Goal: Check status

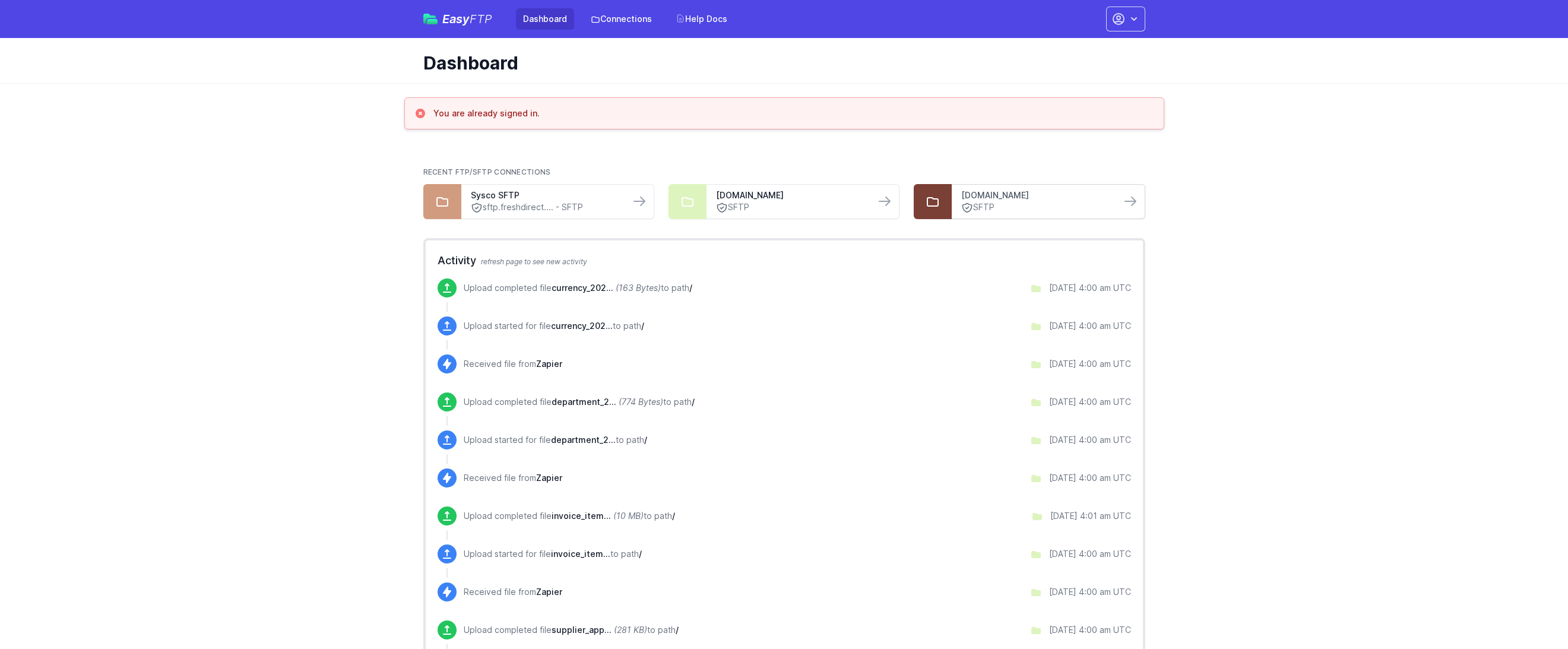
click at [1004, 201] on link "[DOMAIN_NAME]" at bounding box center [1035, 195] width 149 height 12
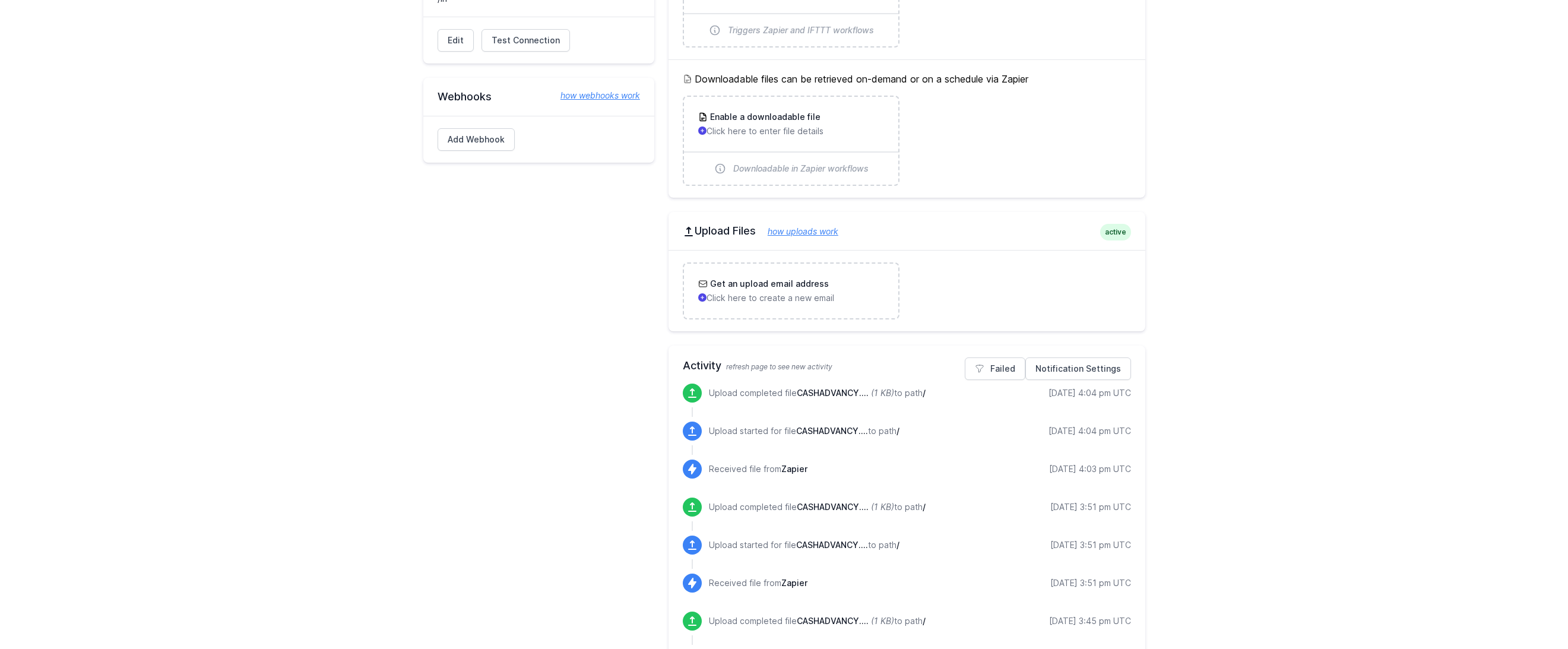
scroll to position [237, 0]
click at [823, 391] on span "CASHADVANCY...." at bounding box center [833, 391] width 72 height 10
click at [782, 387] on p "Upload completed file CASHADVANCY.... (1 KB) to path /" at bounding box center [817, 391] width 217 height 12
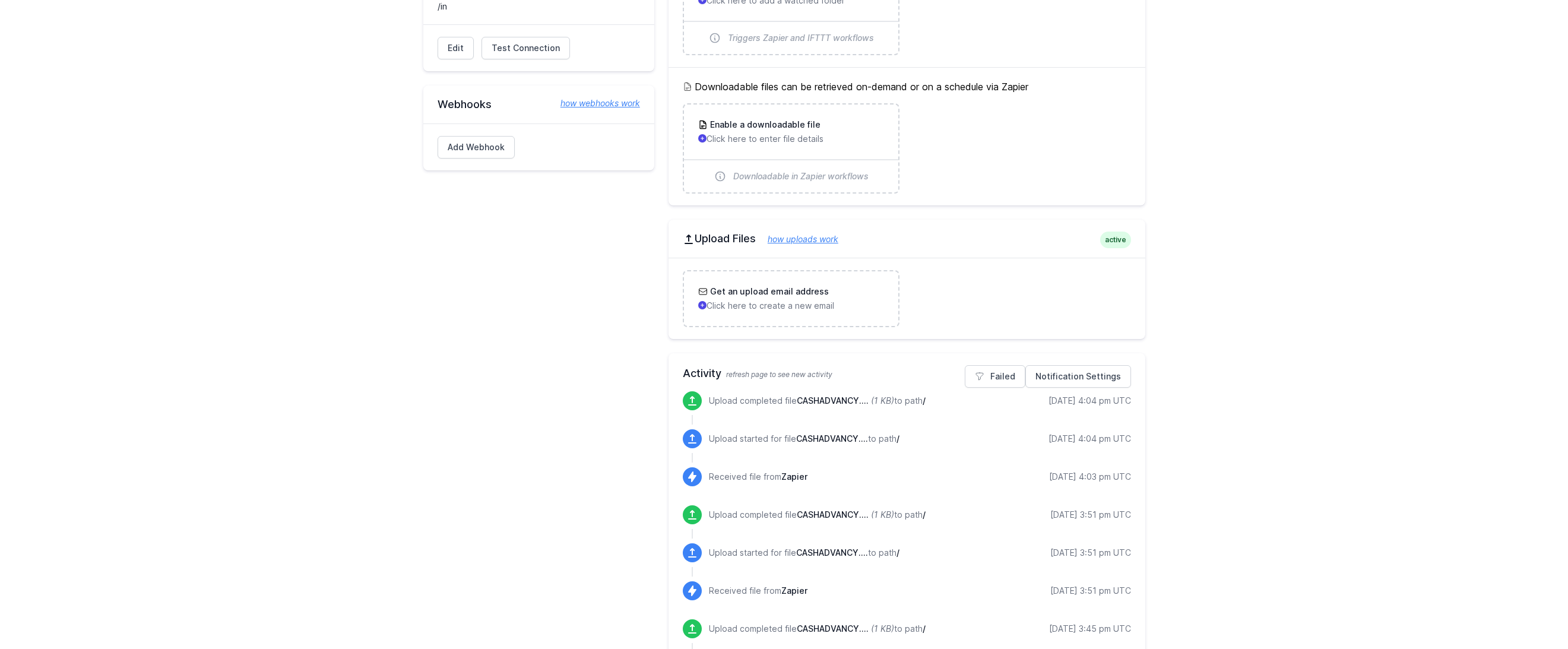
scroll to position [227, 0]
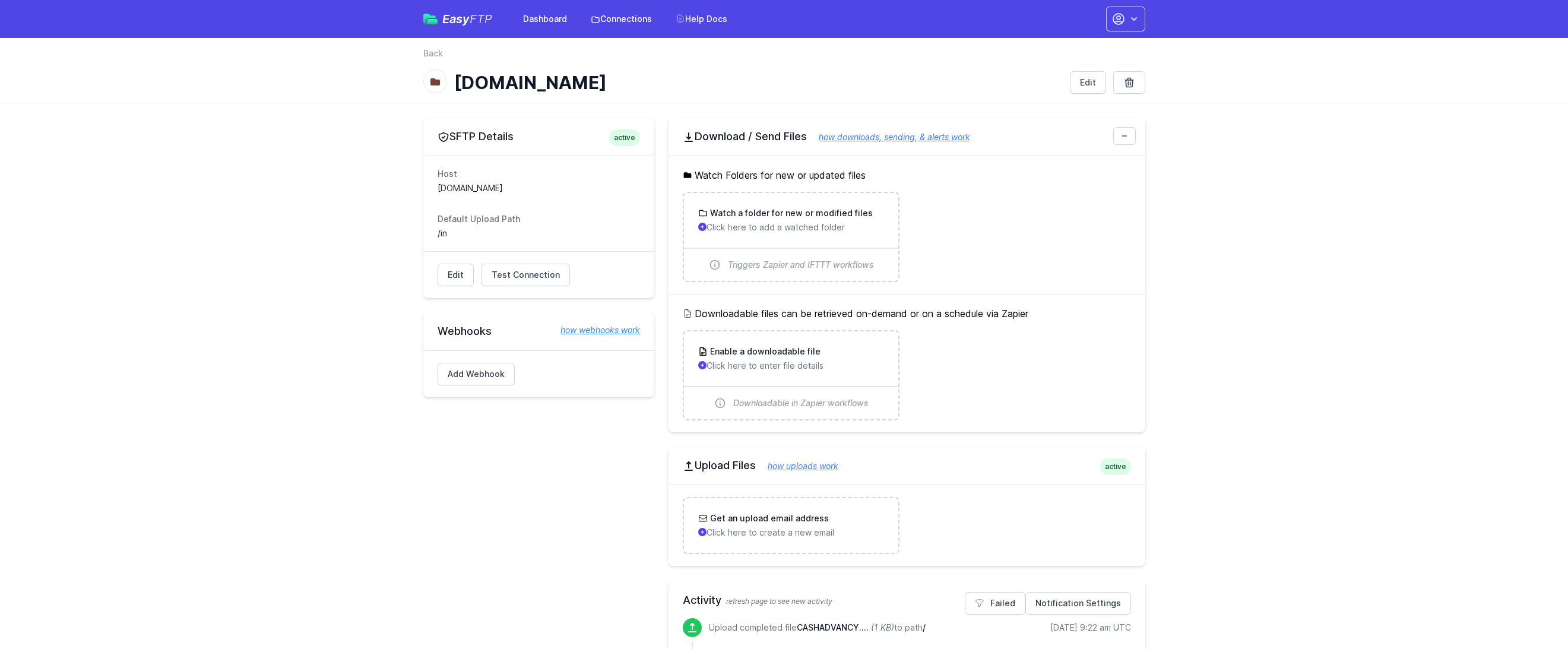
scroll to position [227, 0]
